Goal: Transaction & Acquisition: Obtain resource

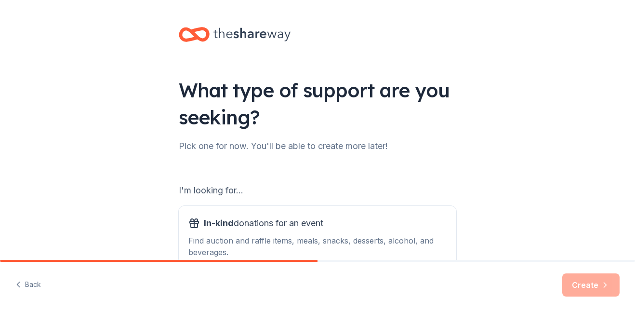
click at [149, 186] on div "What type of support are you seeking? Pick one for now. You'll be able to creat…" at bounding box center [317, 194] width 635 height 389
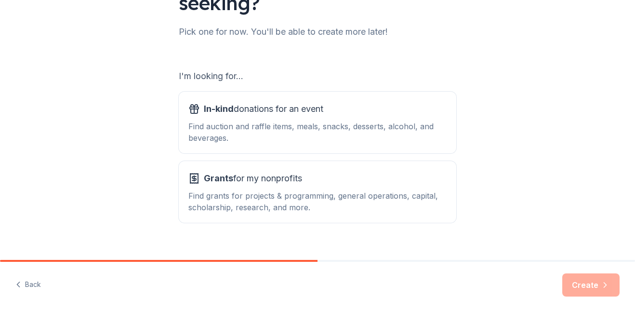
scroll to position [116, 0]
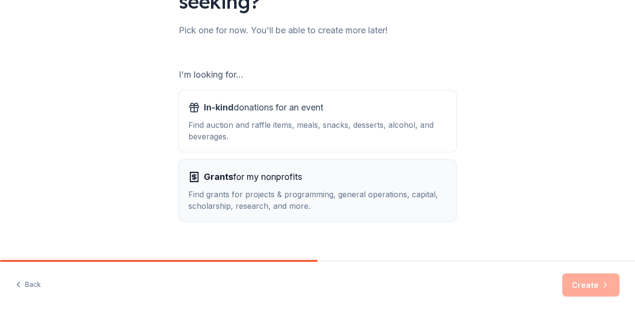
click at [291, 185] on div "Grants for my nonprofits Find grants for projects & programming, general operat…" at bounding box center [317, 190] width 258 height 42
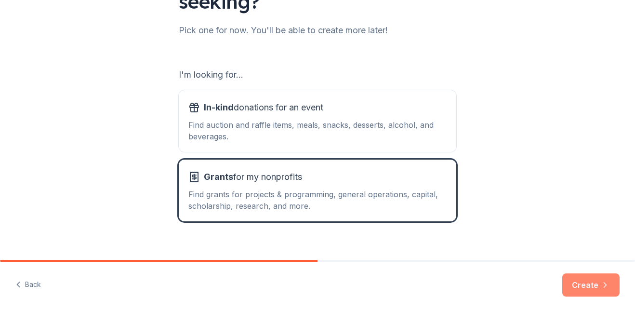
click at [596, 288] on button "Create" at bounding box center [590, 284] width 57 height 23
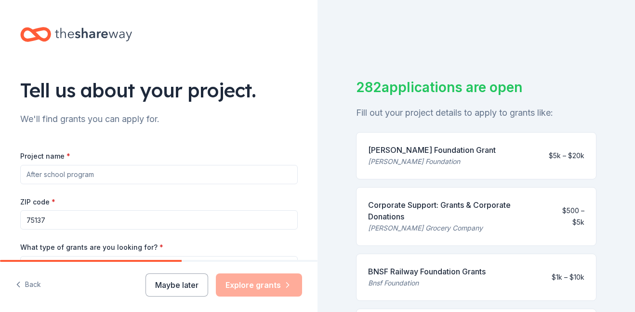
click at [234, 176] on input "Project name *" at bounding box center [159, 174] width 278 height 19
type input "Community outreach"
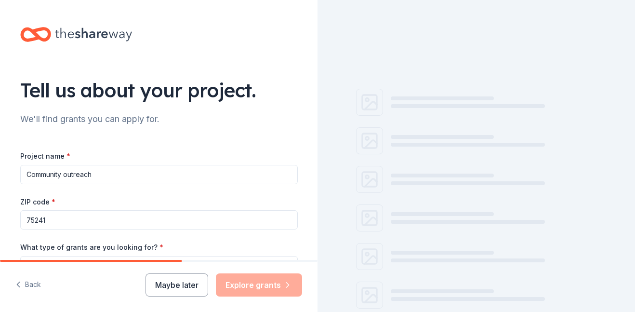
type input "75241"
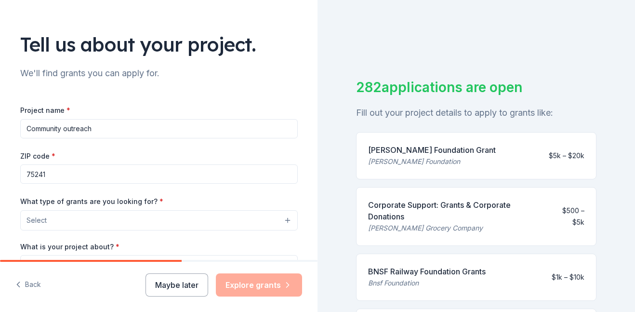
scroll to position [40, 0]
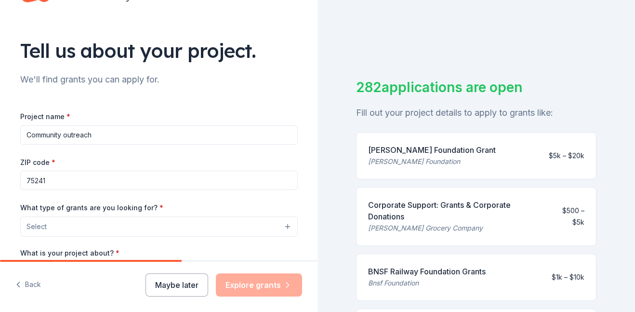
click at [188, 230] on button "Select" at bounding box center [159, 226] width 278 height 20
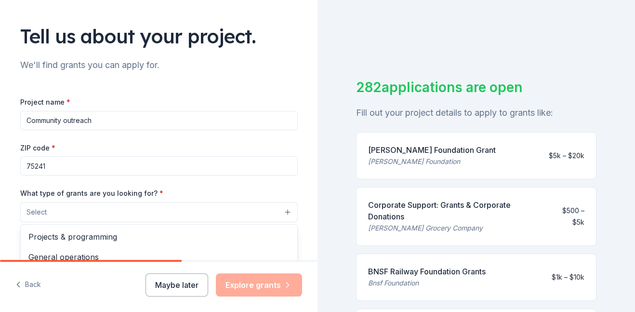
scroll to position [54, 0]
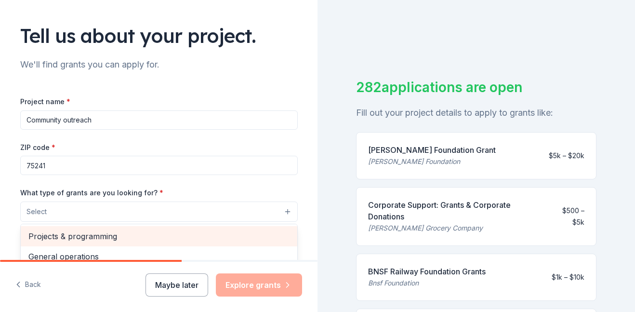
click at [144, 240] on span "Projects & programming" at bounding box center [158, 236] width 261 height 13
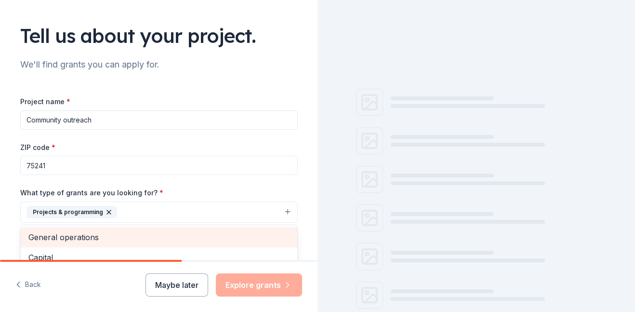
click at [144, 240] on span "General operations" at bounding box center [158, 237] width 261 height 13
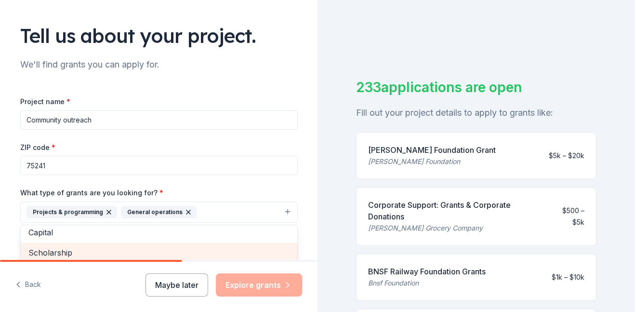
click at [140, 250] on span "Scholarship" at bounding box center [158, 252] width 261 height 13
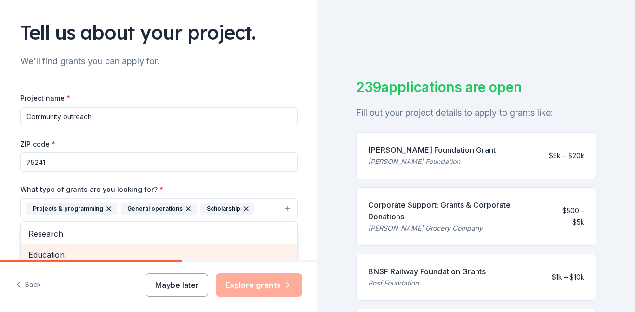
scroll to position [63, 0]
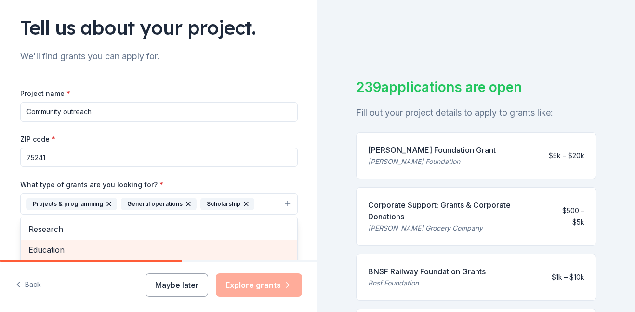
click at [140, 250] on span "Education" at bounding box center [158, 249] width 261 height 13
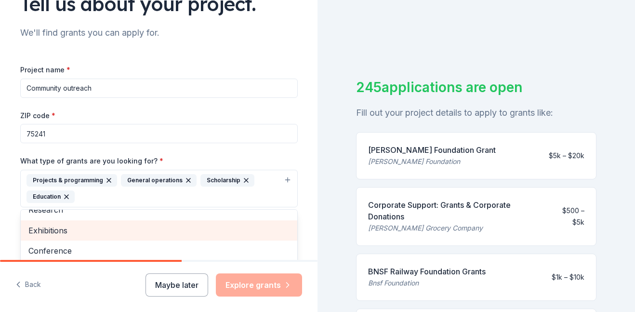
scroll to position [89, 0]
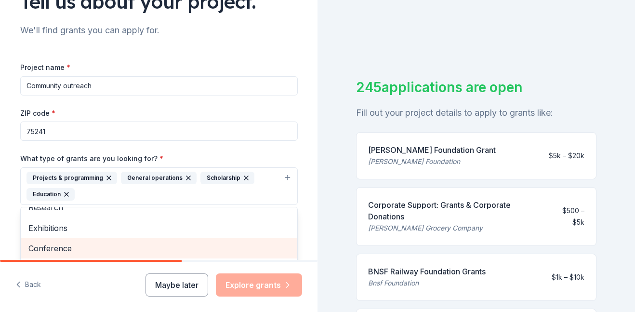
click at [140, 249] on span "Conference" at bounding box center [158, 248] width 261 height 13
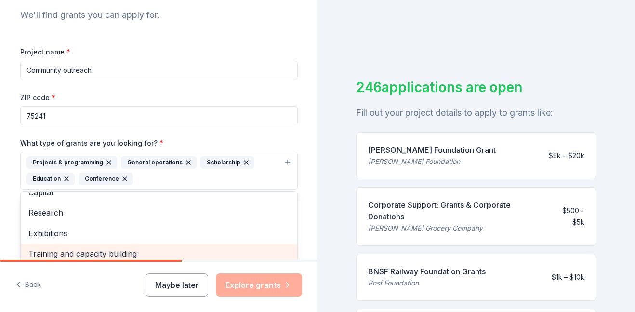
scroll to position [111, 0]
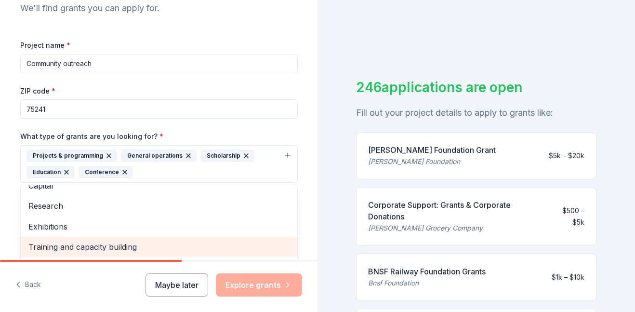
click at [139, 247] on span "Training and capacity building" at bounding box center [158, 246] width 261 height 13
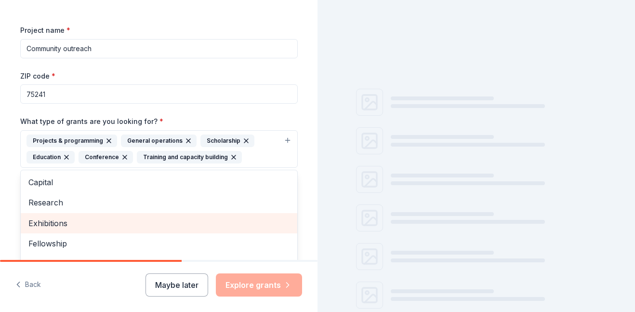
scroll to position [127, 0]
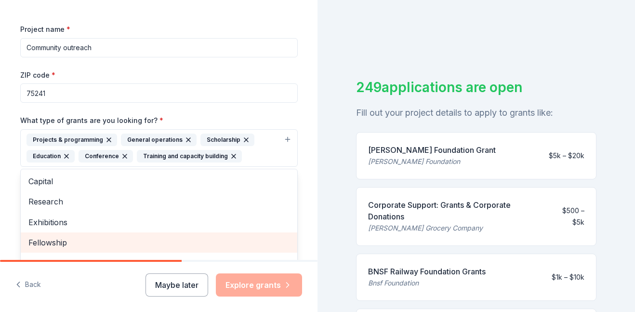
click at [138, 247] on span "Fellowship" at bounding box center [158, 242] width 261 height 13
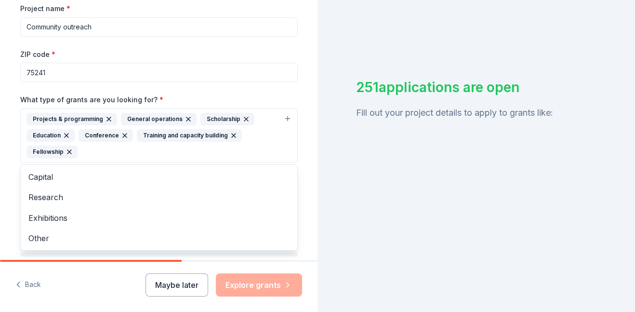
scroll to position [149, 0]
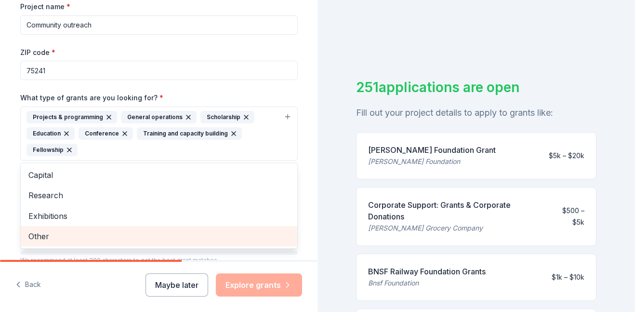
click at [137, 241] on span "Other" at bounding box center [158, 236] width 261 height 13
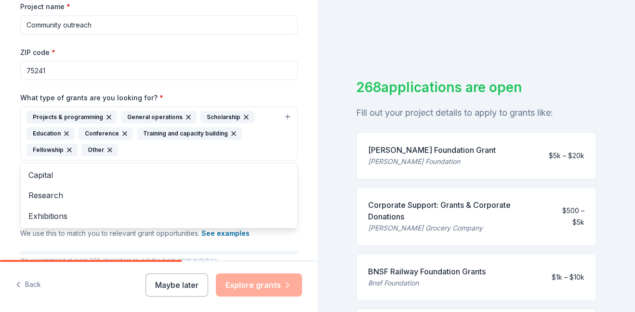
click at [303, 232] on div "Tell us about your project. We'll find grants you can apply for. Project name *…" at bounding box center [159, 98] width 308 height 494
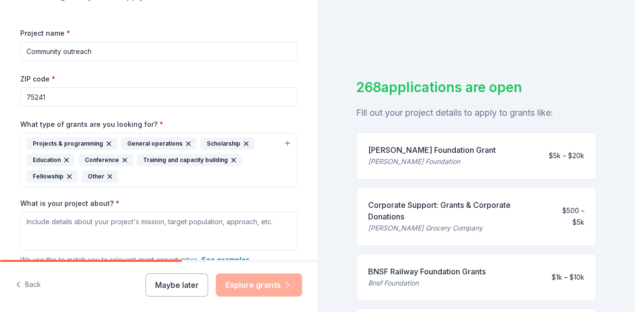
scroll to position [113, 0]
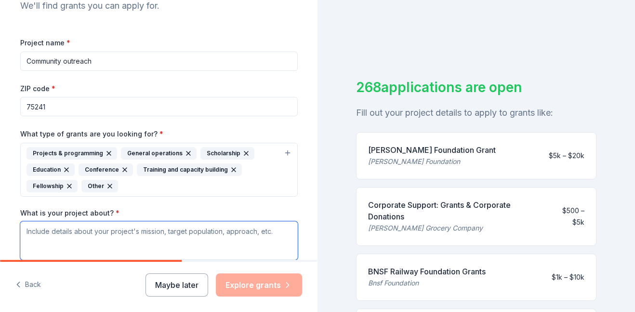
click at [224, 234] on textarea "What is your project about? *" at bounding box center [159, 240] width 278 height 39
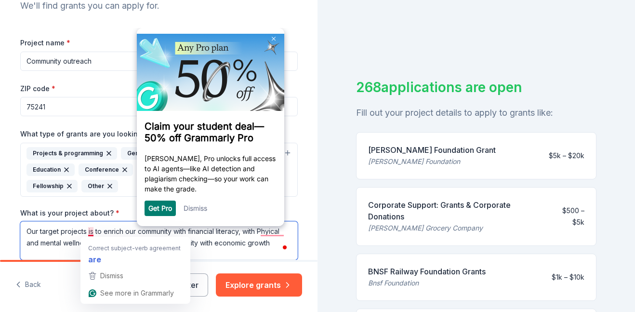
click at [92, 232] on textarea "Our target projects is to enrich our community with financial literacy, with Ph…" at bounding box center [159, 240] width 278 height 39
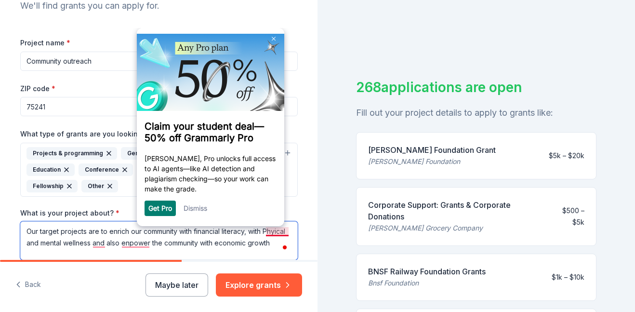
click at [280, 234] on textarea "Our target projects are to enrich our community with financial literacy, with P…" at bounding box center [159, 240] width 278 height 39
click at [129, 245] on textarea "Our target projects are to enrich our community with financial literacy, with p…" at bounding box center [159, 242] width 278 height 42
click at [165, 243] on textarea "Our target projects are to enrich our community with financial literacy, with p…" at bounding box center [159, 242] width 278 height 42
click at [173, 244] on textarea "Our target projects are to enrich our community with financial literacy, with p…" at bounding box center [159, 242] width 278 height 42
click at [194, 212] on link "Dismiss" at bounding box center [195, 208] width 24 height 8
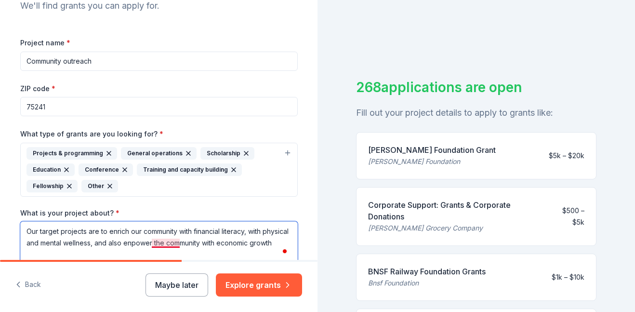
click at [170, 243] on textarea "Our target projects are to enrich our community with financial literacy, with p…" at bounding box center [159, 242] width 278 height 42
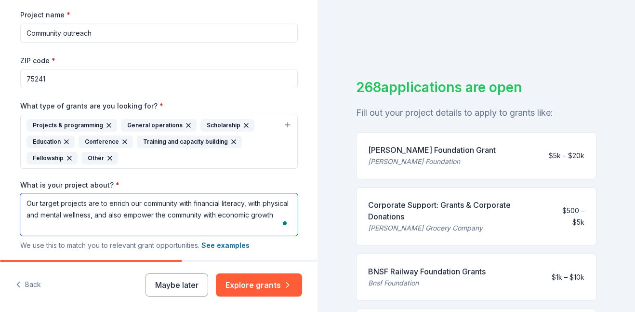
scroll to position [0, 0]
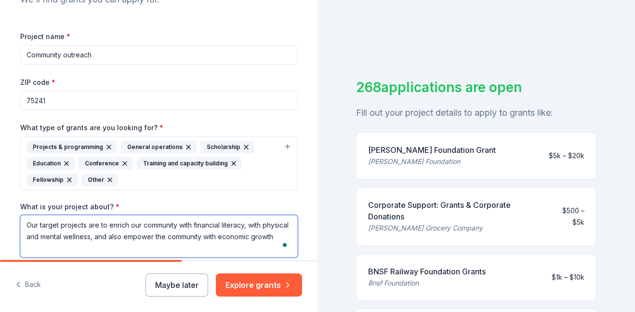
drag, startPoint x: 27, startPoint y: 224, endPoint x: 60, endPoint y: 248, distance: 40.7
click at [60, 248] on textarea "Our target projects are to enrich our community with financial literacy, with p…" at bounding box center [159, 236] width 278 height 42
paste textarea "We are dedicated to strengthening our community by advancing financial literacy…"
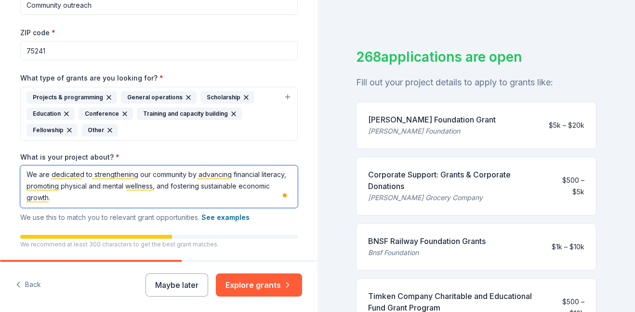
scroll to position [179, 0]
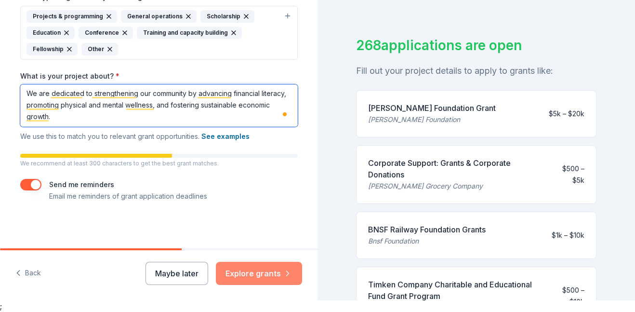
type textarea "We are dedicated to strengthening our community by advancing financial literacy…"
click at [259, 272] on button "Explore grants" at bounding box center [259, 273] width 86 height 23
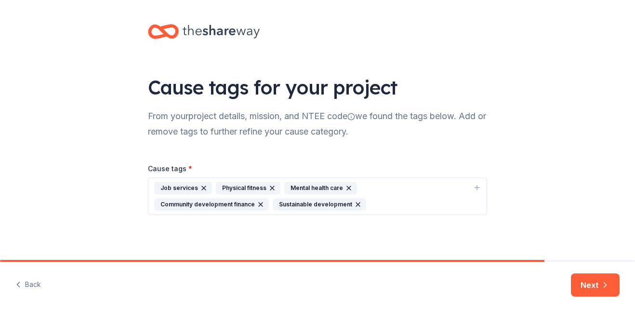
scroll to position [4, 0]
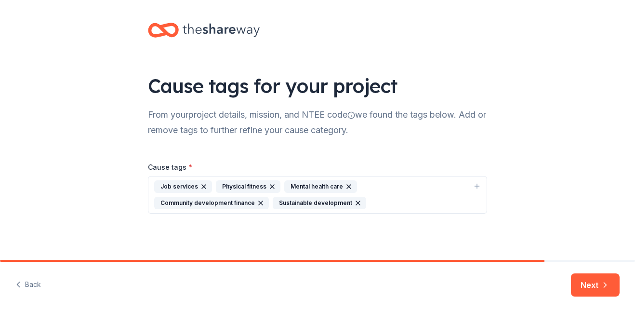
click at [361, 179] on button "Job services Physical fitness Mental health care Community development finance …" at bounding box center [317, 195] width 339 height 38
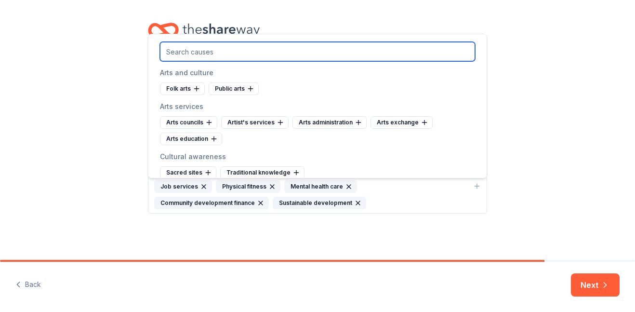
scroll to position [0, 0]
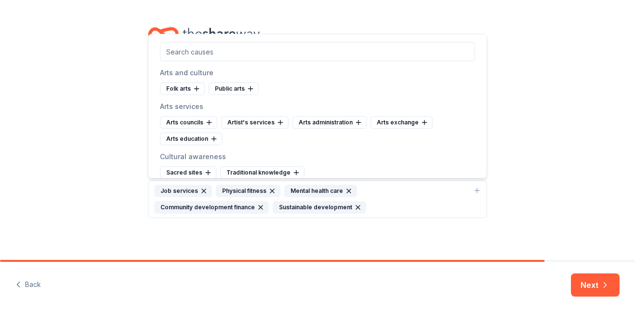
click at [68, 109] on div "Cause tags for your project From your project details, mission, and NTEE code w…" at bounding box center [317, 132] width 635 height 264
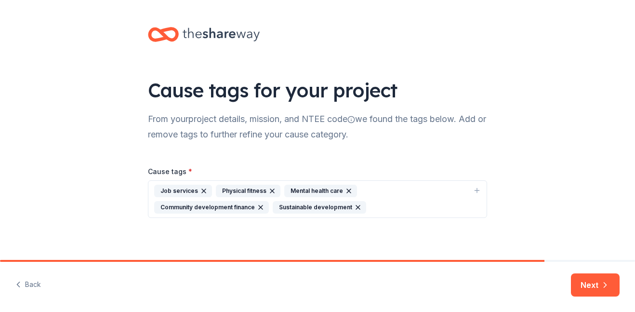
click at [477, 192] on icon "button" at bounding box center [477, 190] width 0 height 4
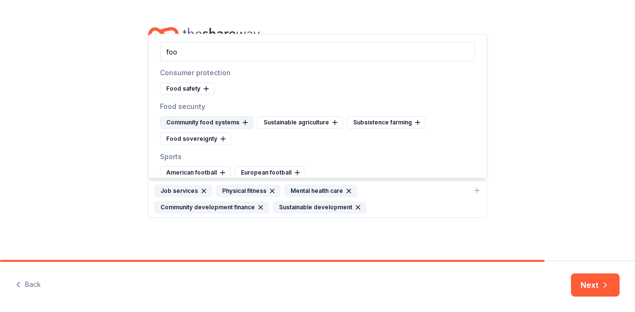
click at [232, 123] on div "Community food systems" at bounding box center [206, 122] width 93 height 13
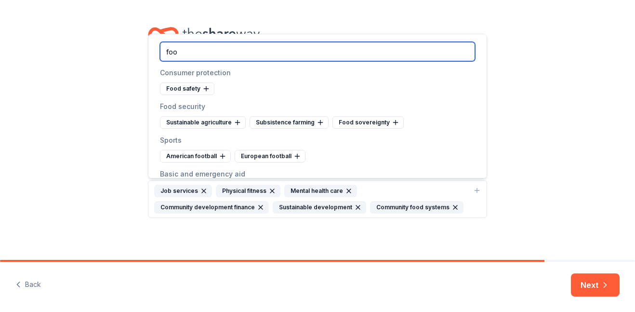
click at [199, 52] on input "foo" at bounding box center [317, 51] width 315 height 19
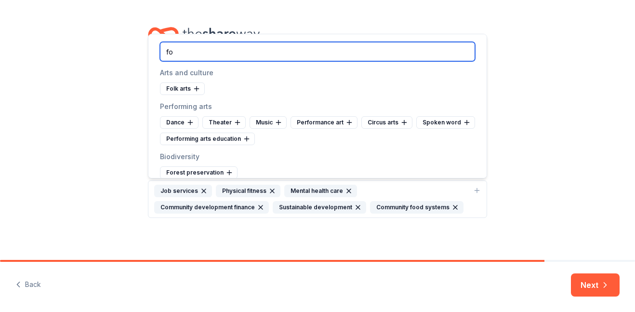
type input "f"
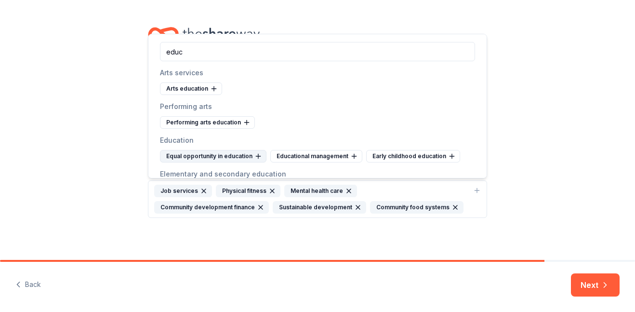
click at [248, 156] on div "Equal opportunity in education" at bounding box center [213, 156] width 106 height 13
click at [233, 155] on div "Educational management" at bounding box center [206, 156] width 92 height 13
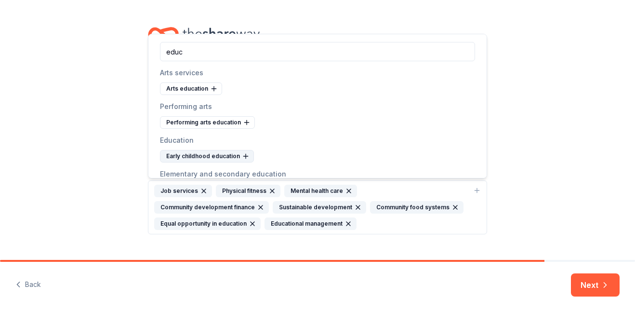
click at [229, 155] on div "Early childhood education" at bounding box center [207, 156] width 94 height 13
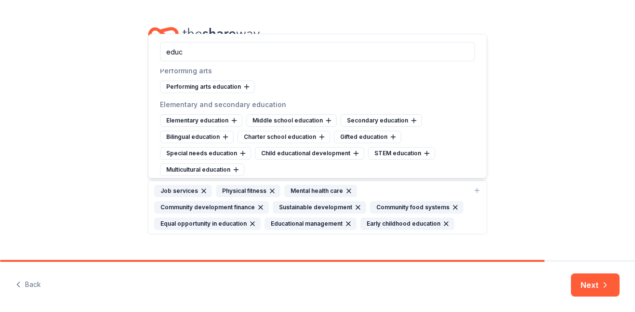
scroll to position [40, 0]
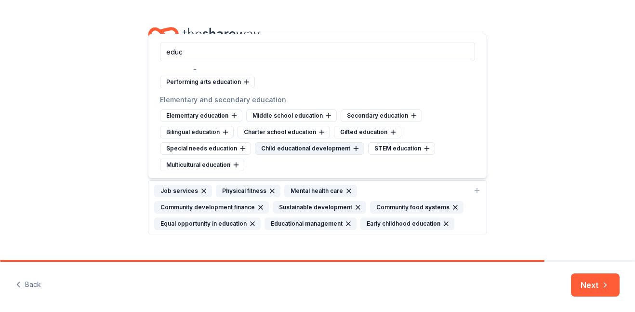
click at [315, 150] on div "Child educational development" at bounding box center [309, 148] width 109 height 13
click at [294, 149] on div "STEM education" at bounding box center [288, 148] width 67 height 13
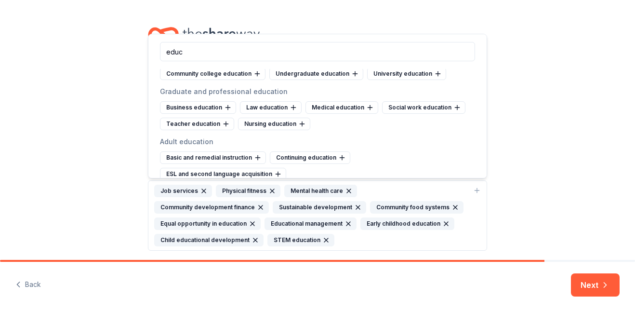
scroll to position [188, 0]
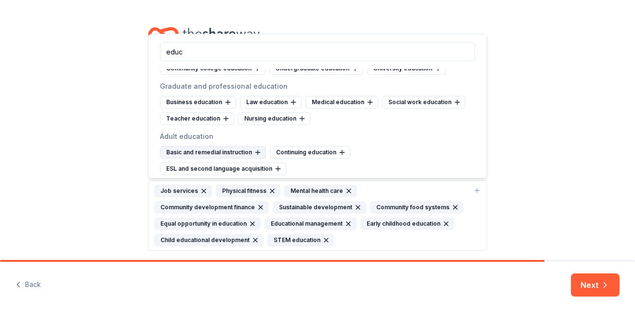
click at [239, 153] on div "Basic and remedial instruction" at bounding box center [213, 152] width 106 height 13
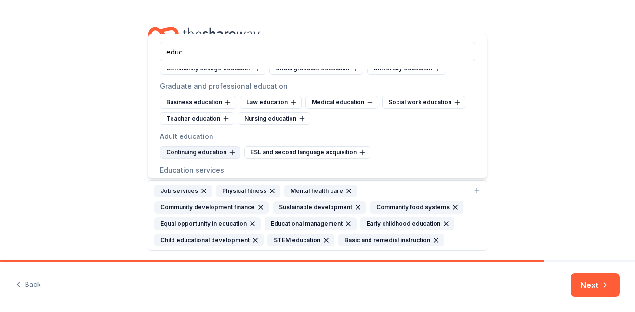
click at [216, 153] on div "Continuing education" at bounding box center [200, 152] width 80 height 13
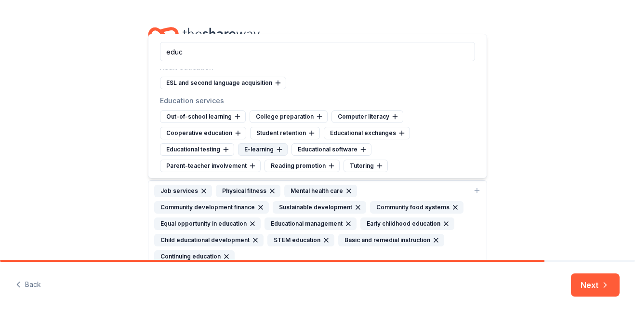
scroll to position [258, 0]
click at [344, 163] on div "Tutoring" at bounding box center [366, 165] width 44 height 13
click at [265, 165] on div "Reading promotion" at bounding box center [302, 165] width 75 height 13
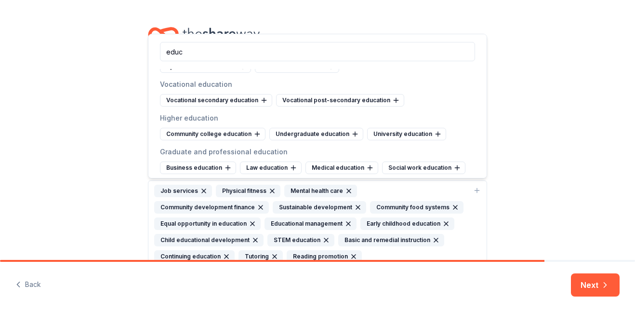
scroll to position [121, 0]
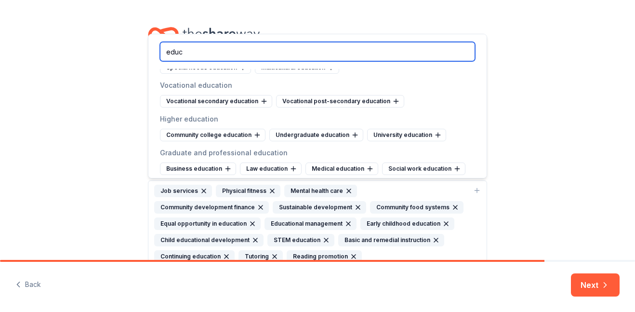
click at [223, 57] on input "educ" at bounding box center [317, 51] width 315 height 19
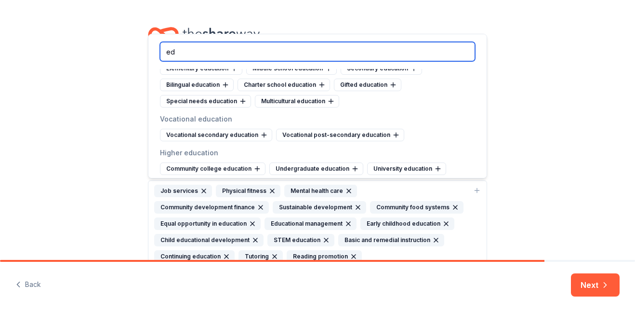
type input "e"
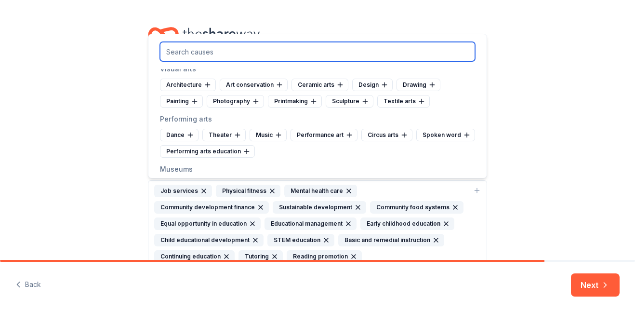
scroll to position [422, 0]
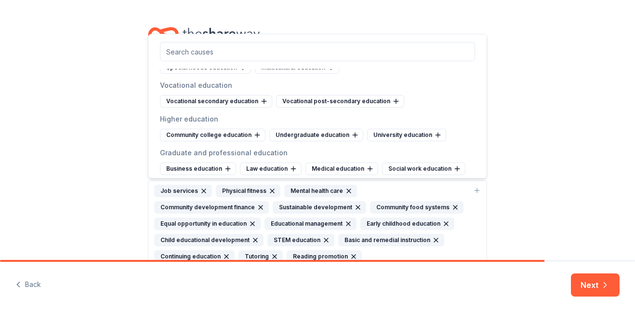
click at [519, 68] on div "Cause tags for your project From your project details, mission, and NTEE code w…" at bounding box center [317, 175] width 635 height 351
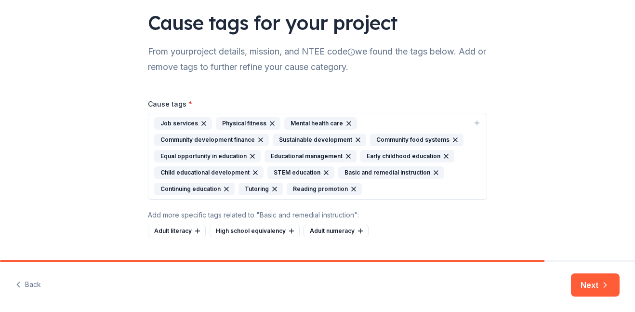
scroll to position [68, 0]
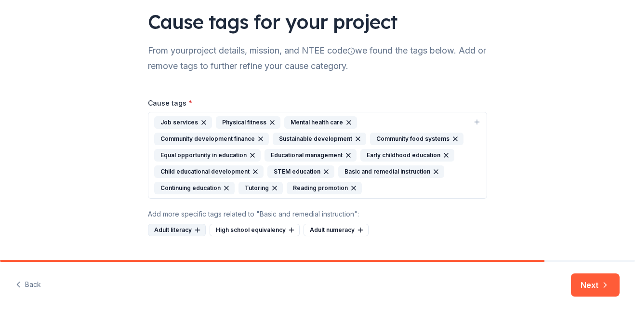
click at [179, 228] on div "Adult literacy" at bounding box center [177, 230] width 58 height 13
click at [179, 228] on div "High school equivalency" at bounding box center [193, 230] width 90 height 13
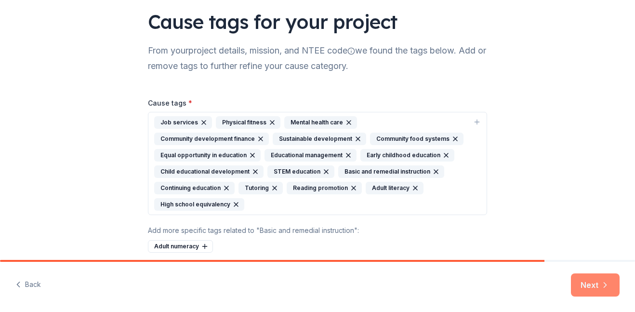
click at [598, 288] on button "Next" at bounding box center [595, 284] width 49 height 23
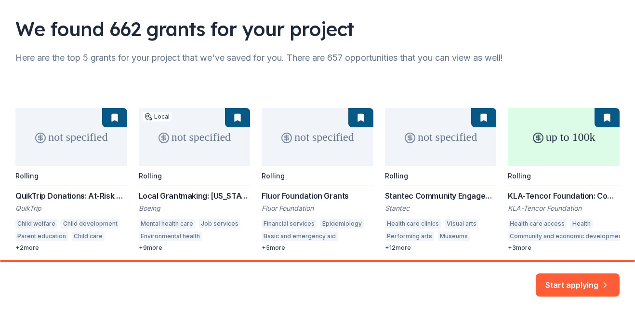
scroll to position [62, 0]
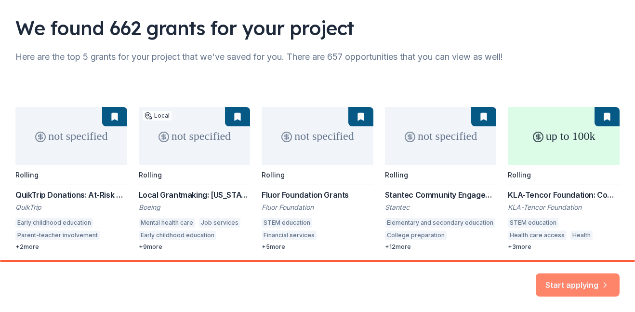
click at [553, 282] on button "Start applying" at bounding box center [578, 278] width 84 height 23
click at [205, 138] on div "not specified Rolling QuikTrip Donations: At-Risk Youth and Early Childhood Edu…" at bounding box center [317, 179] width 604 height 144
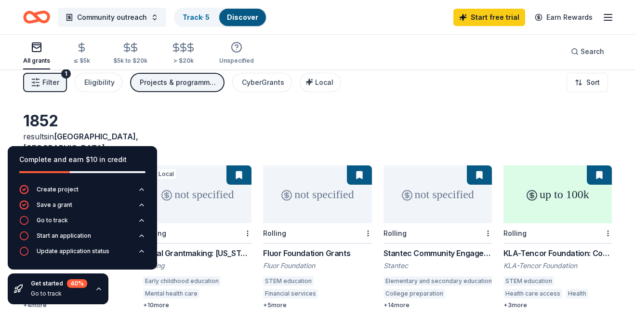
scroll to position [2, 0]
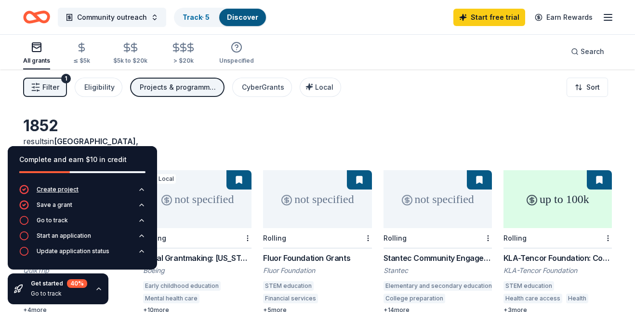
click at [139, 188] on icon "button" at bounding box center [142, 190] width 8 height 8
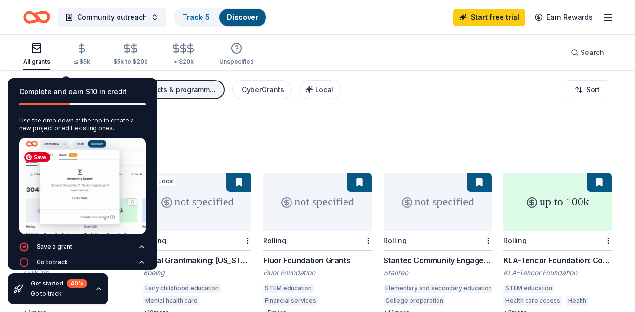
scroll to position [20, 0]
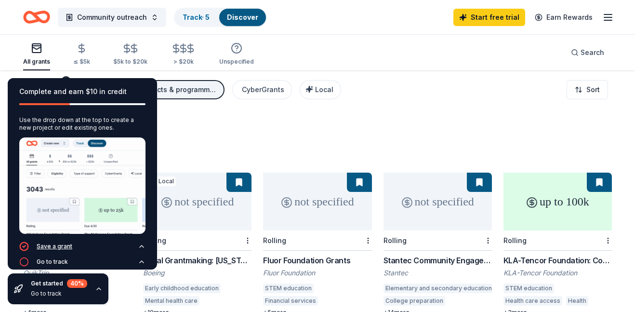
click at [141, 247] on icon "button" at bounding box center [142, 246] width 8 height 8
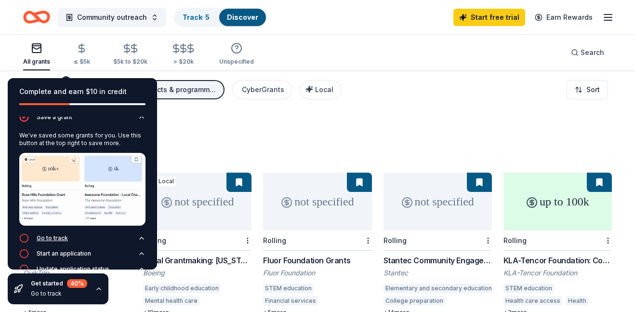
click at [56, 239] on div "Go to track" at bounding box center [52, 238] width 31 height 8
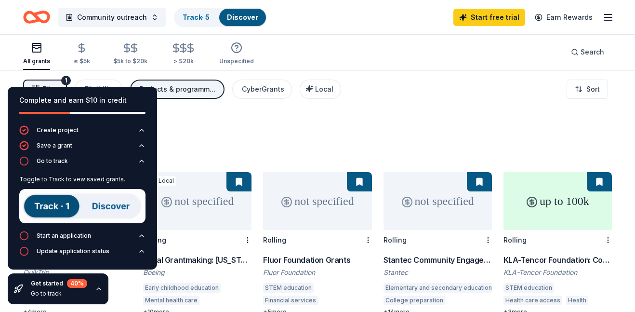
scroll to position [5, 0]
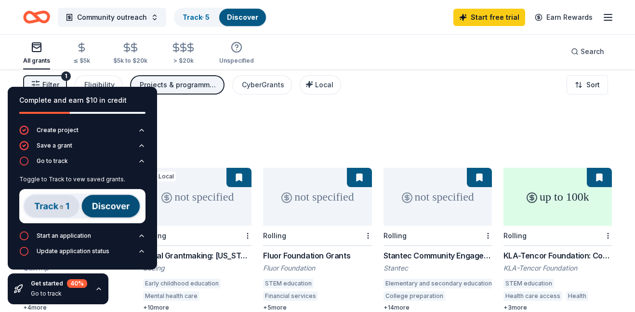
click at [62, 207] on img at bounding box center [82, 206] width 126 height 34
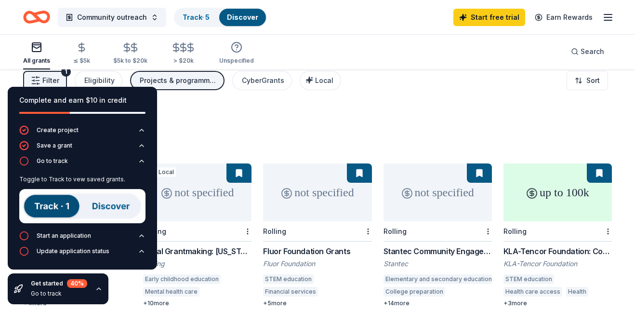
scroll to position [10, 0]
click at [279, 120] on div "1852 results in Dallas, TX" at bounding box center [317, 130] width 589 height 42
click at [44, 160] on div "Go to track" at bounding box center [52, 161] width 31 height 8
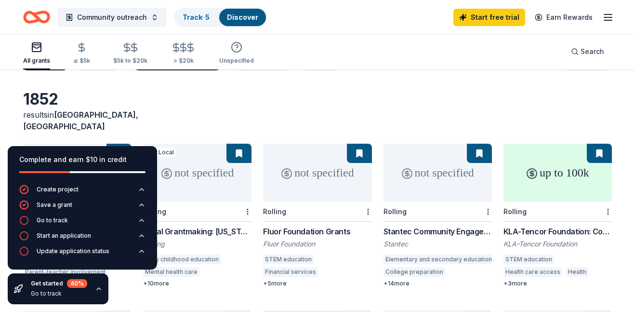
scroll to position [25, 0]
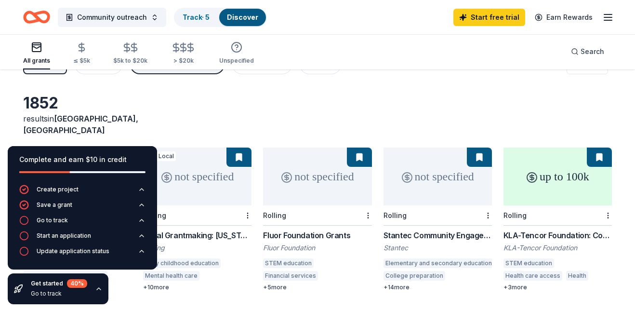
click at [240, 148] on button at bounding box center [238, 156] width 25 height 19
click at [196, 229] on div "Local Grantmaking: [US_STATE]" at bounding box center [197, 235] width 108 height 12
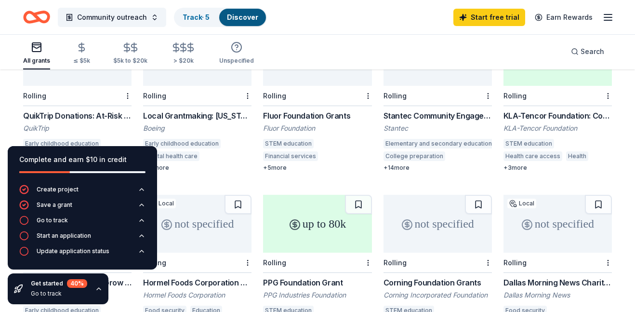
scroll to position [142, 0]
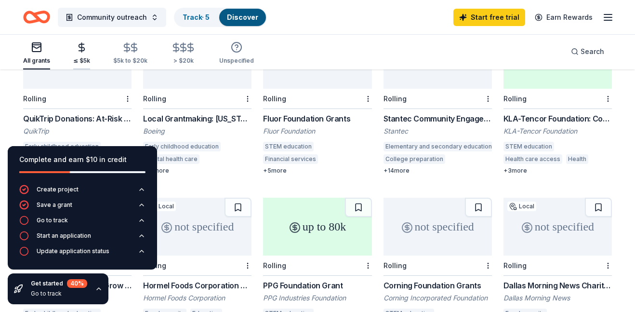
click at [82, 52] on icon "button" at bounding box center [81, 47] width 11 height 11
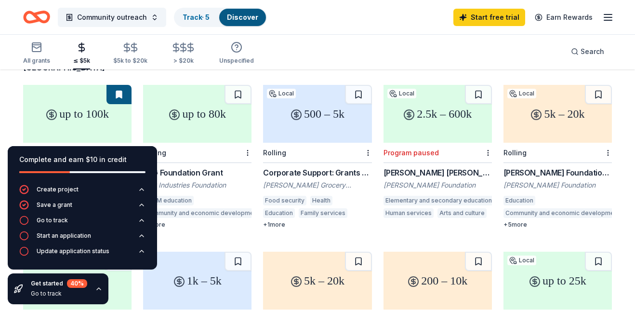
scroll to position [82, 0]
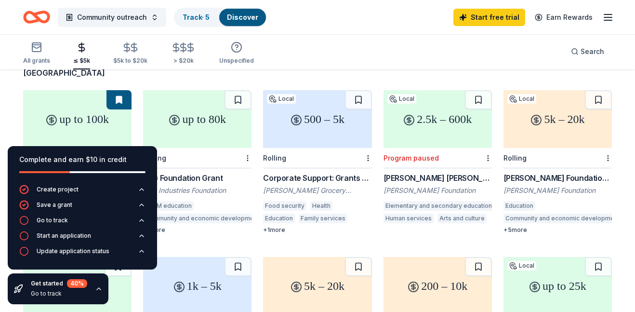
click at [286, 172] on div "Corporate Support: Grants & Corporate Donations" at bounding box center [317, 178] width 108 height 12
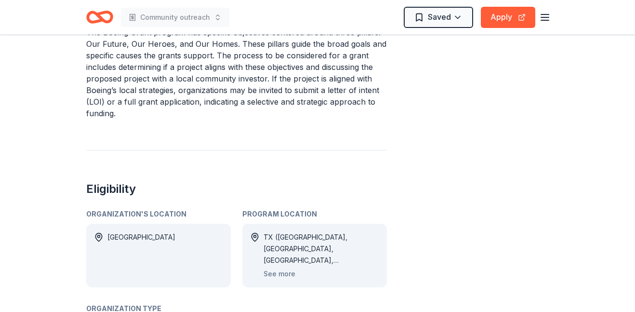
scroll to position [411, 0]
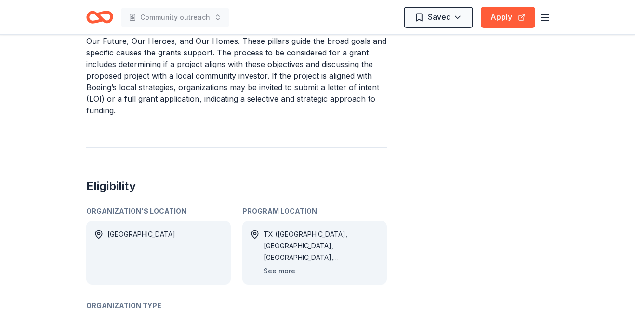
click at [284, 265] on button "See more" at bounding box center [280, 271] width 32 height 12
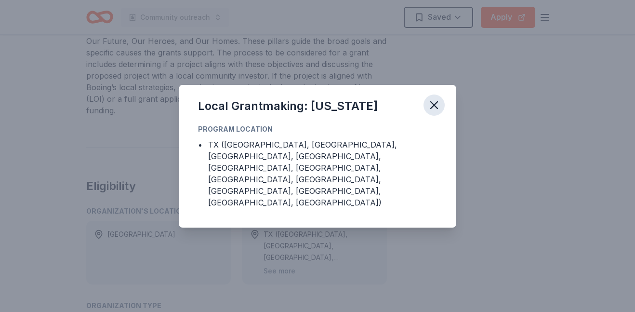
click at [433, 108] on icon "button" at bounding box center [434, 105] width 7 height 7
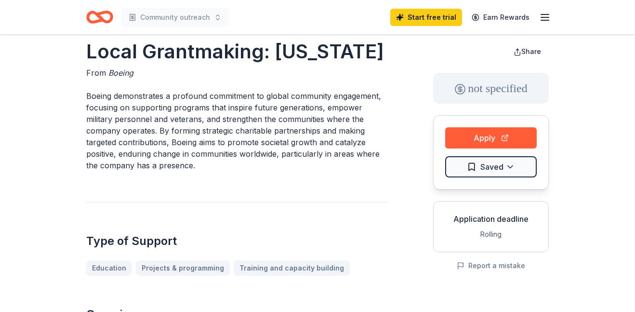
scroll to position [0, 0]
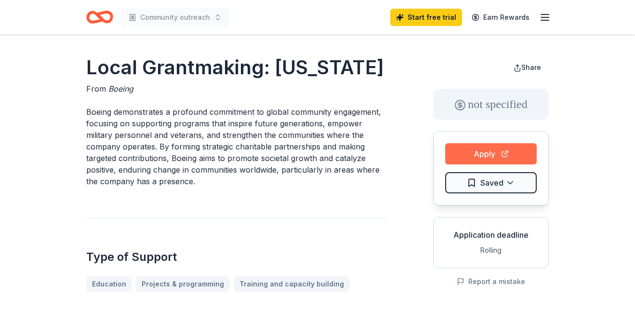
click at [456, 154] on button "Apply" at bounding box center [491, 153] width 92 height 21
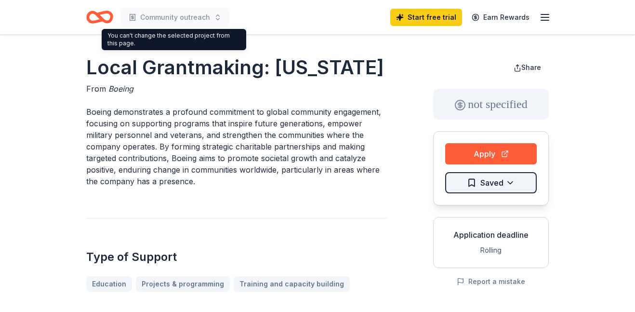
click at [470, 184] on html "Community outreach Start free trial Earn Rewards Local Grantmaking: Texas From …" at bounding box center [317, 156] width 635 height 312
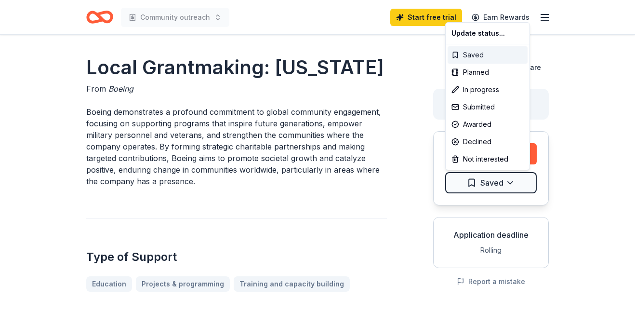
click at [465, 53] on div "Saved" at bounding box center [488, 54] width 80 height 17
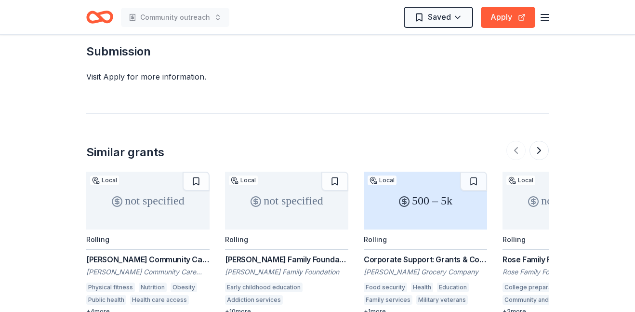
scroll to position [760, 0]
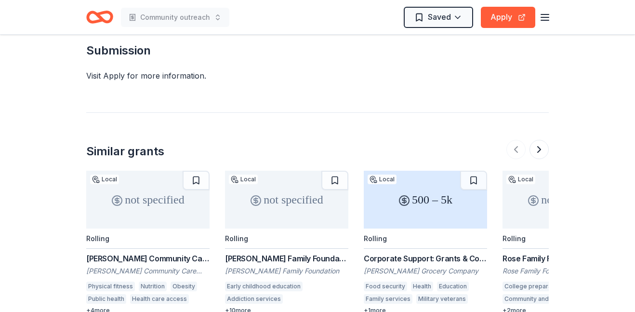
click at [440, 253] on div "Corporate Support: Grants & Corporate Donations" at bounding box center [425, 259] width 123 height 12
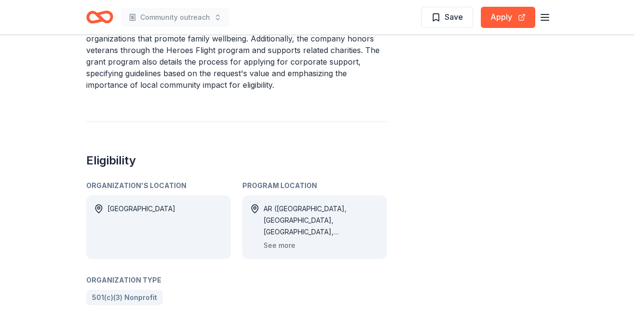
scroll to position [477, 0]
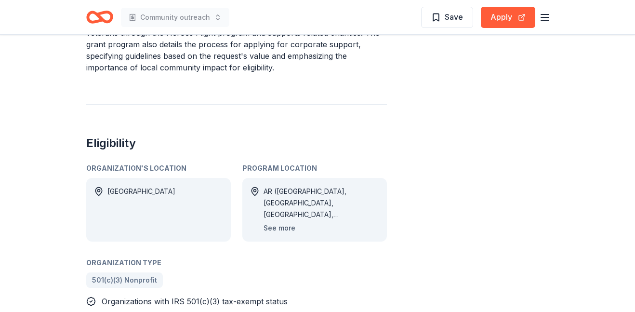
click at [282, 228] on button "See more" at bounding box center [280, 228] width 32 height 12
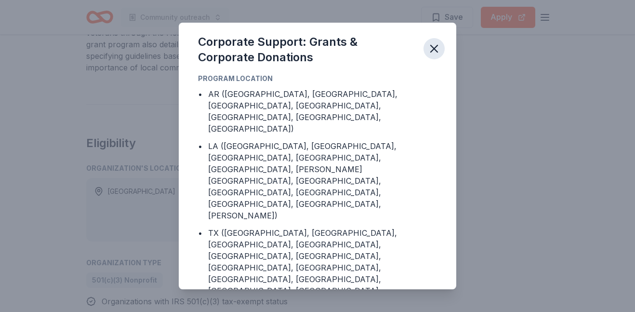
click at [436, 49] on icon "button" at bounding box center [433, 48] width 13 height 13
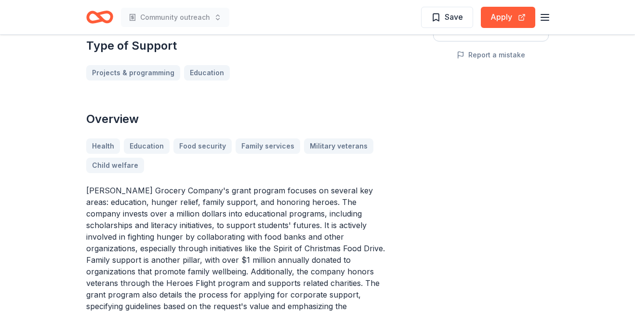
scroll to position [14, 0]
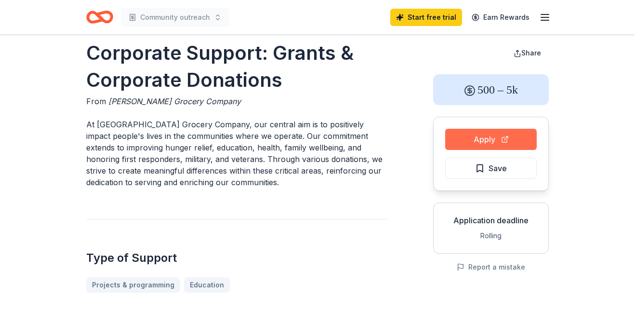
click at [455, 141] on button "Apply" at bounding box center [491, 139] width 92 height 21
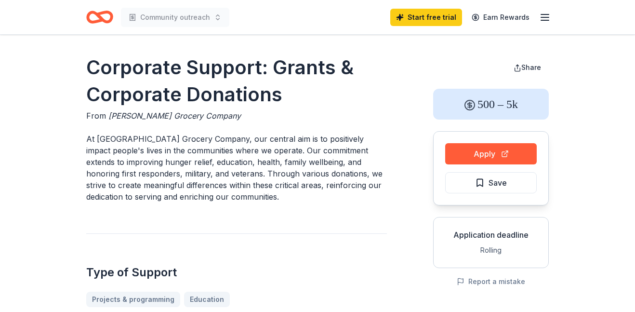
click at [464, 153] on button "Apply" at bounding box center [491, 153] width 92 height 21
click at [471, 184] on button "Save" at bounding box center [491, 182] width 92 height 21
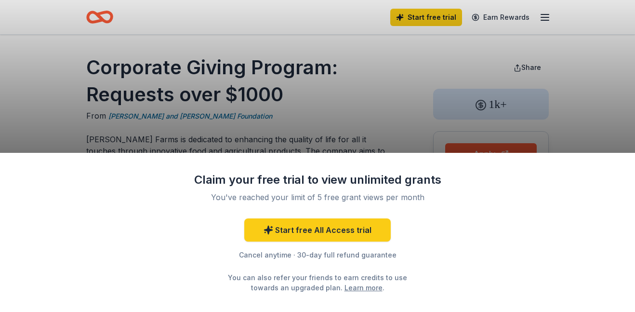
click at [457, 109] on div "Claim your free trial to view unlimited grants You've reached your limit of 5 f…" at bounding box center [317, 156] width 635 height 312
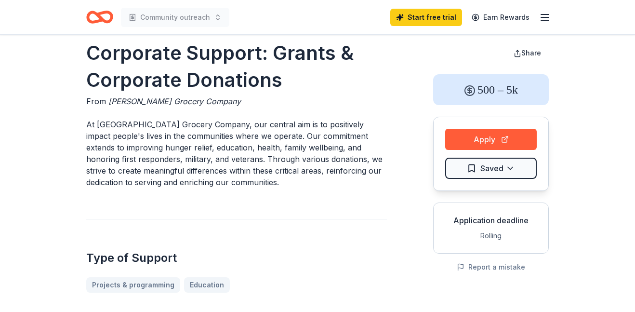
scroll to position [14, 0]
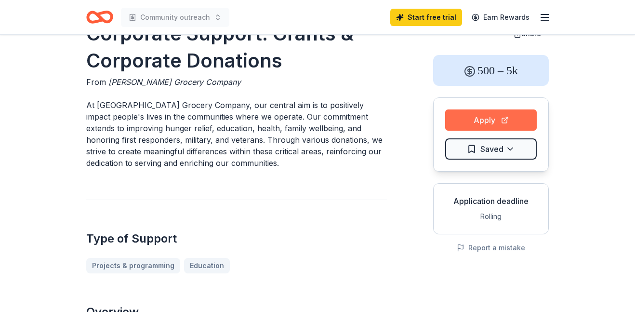
click at [458, 121] on button "Apply" at bounding box center [491, 119] width 92 height 21
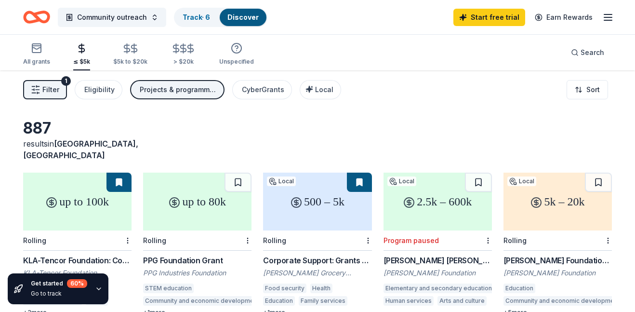
click at [77, 116] on div "887 results in [GEOGRAPHIC_DATA], [GEOGRAPHIC_DATA] up to 100k Rolling KLA-Tenc…" at bounding box center [317, 315] width 635 height 490
click at [39, 91] on icon "button" at bounding box center [36, 90] width 10 height 10
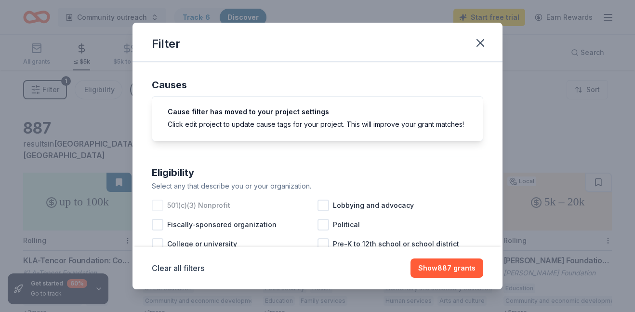
click at [158, 207] on div at bounding box center [158, 205] width 12 height 12
click at [441, 182] on div "Select any that describe you or your organization." at bounding box center [318, 186] width 332 height 12
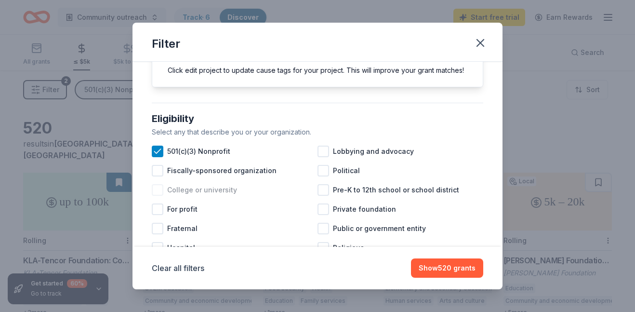
scroll to position [59, 0]
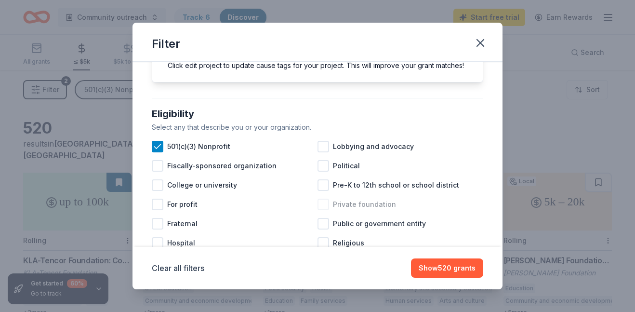
click at [327, 205] on div at bounding box center [324, 205] width 12 height 12
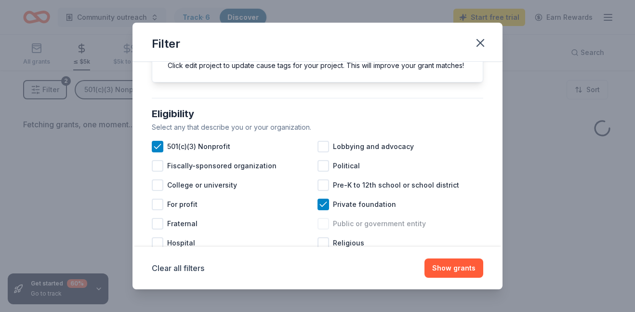
click at [327, 224] on div at bounding box center [324, 224] width 12 height 12
click at [325, 245] on div at bounding box center [324, 243] width 12 height 12
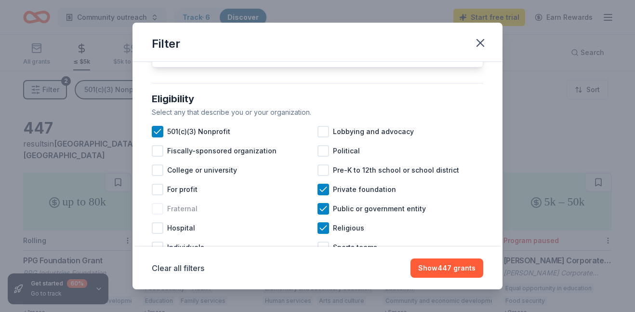
scroll to position [75, 0]
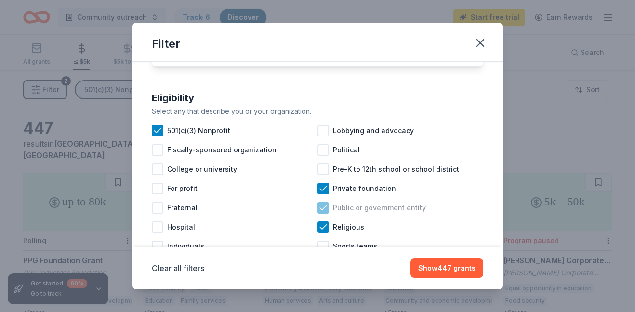
click at [322, 206] on icon at bounding box center [324, 208] width 10 height 10
click at [323, 206] on div at bounding box center [324, 208] width 12 height 12
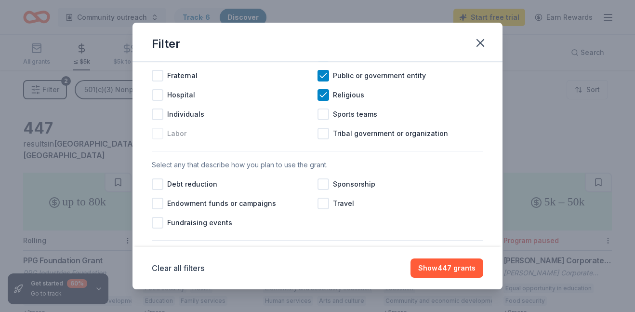
scroll to position [207, 0]
click at [158, 222] on div at bounding box center [158, 222] width 12 height 12
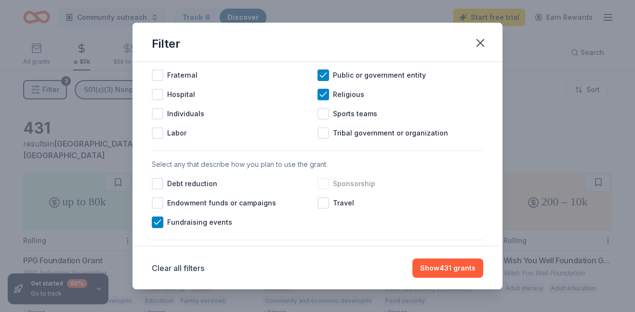
click at [325, 185] on div at bounding box center [324, 184] width 12 height 12
click at [161, 184] on div at bounding box center [158, 184] width 12 height 12
click at [322, 201] on div at bounding box center [324, 203] width 12 height 12
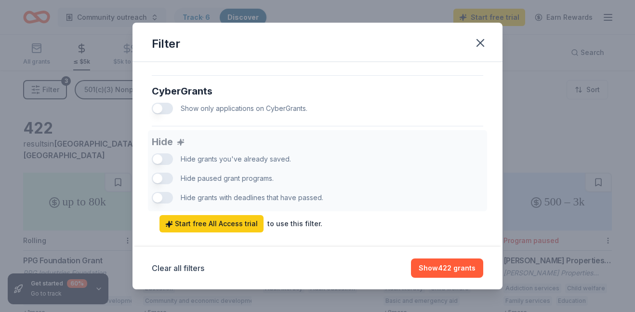
scroll to position [633, 0]
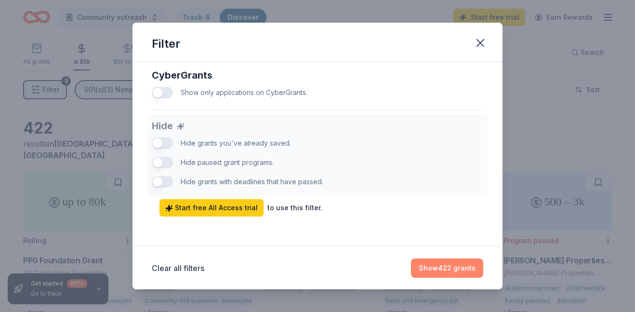
click at [442, 270] on button "Show 422 grants" at bounding box center [447, 267] width 72 height 19
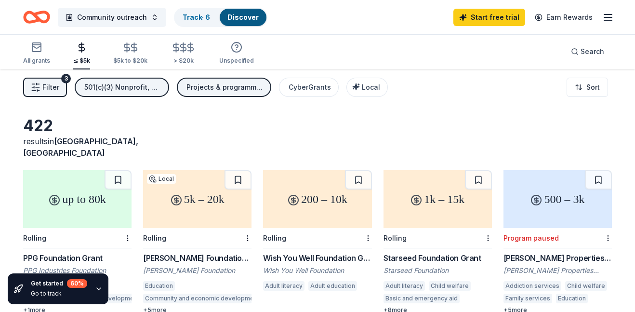
scroll to position [0, 0]
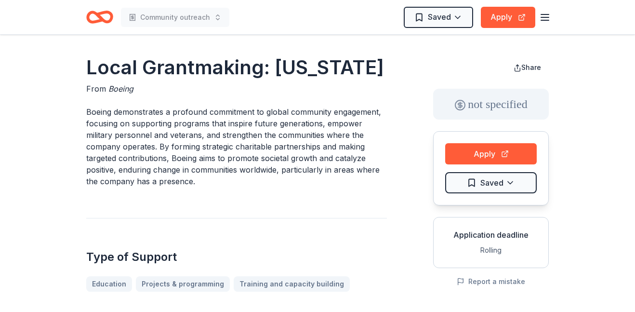
scroll to position [760, 0]
